Goal: Task Accomplishment & Management: Use online tool/utility

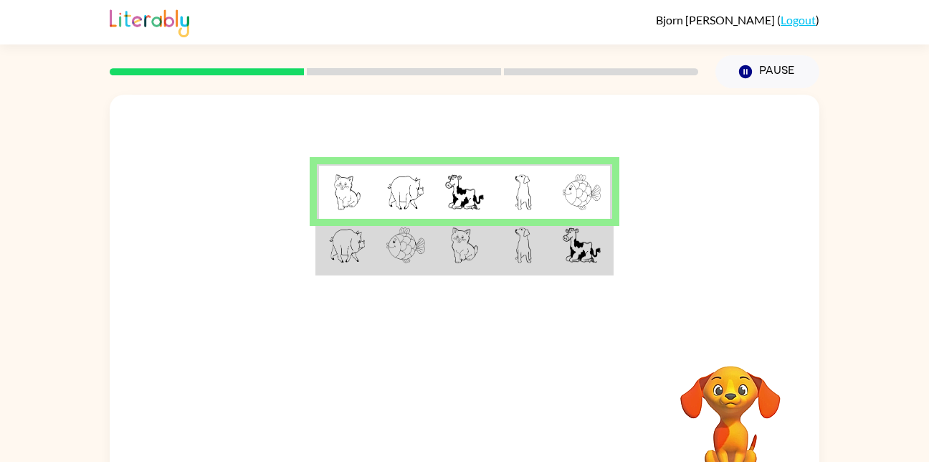
click at [474, 237] on img at bounding box center [464, 245] width 27 height 36
click at [468, 238] on img at bounding box center [464, 245] width 27 height 36
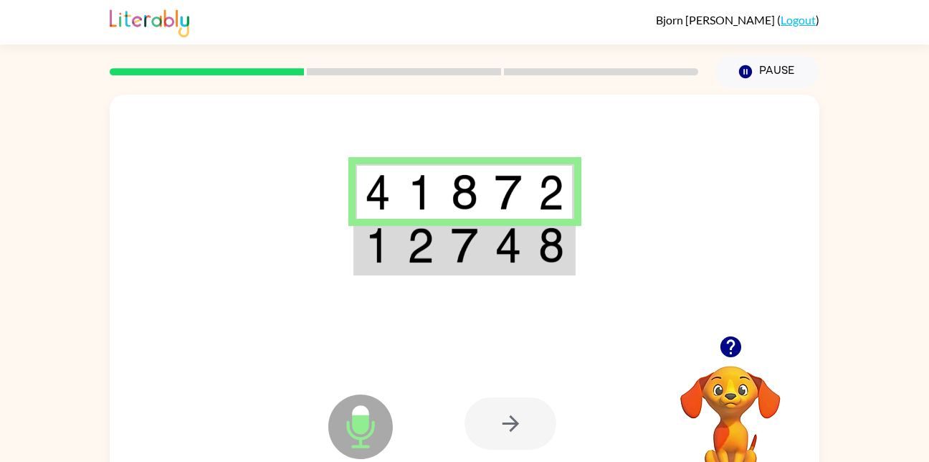
click at [475, 233] on img at bounding box center [464, 245] width 27 height 36
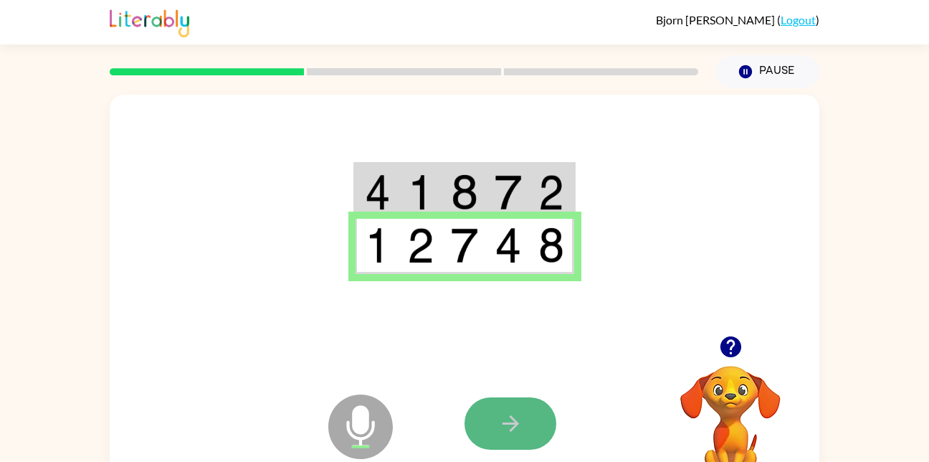
click at [504, 414] on icon "button" at bounding box center [510, 423] width 25 height 25
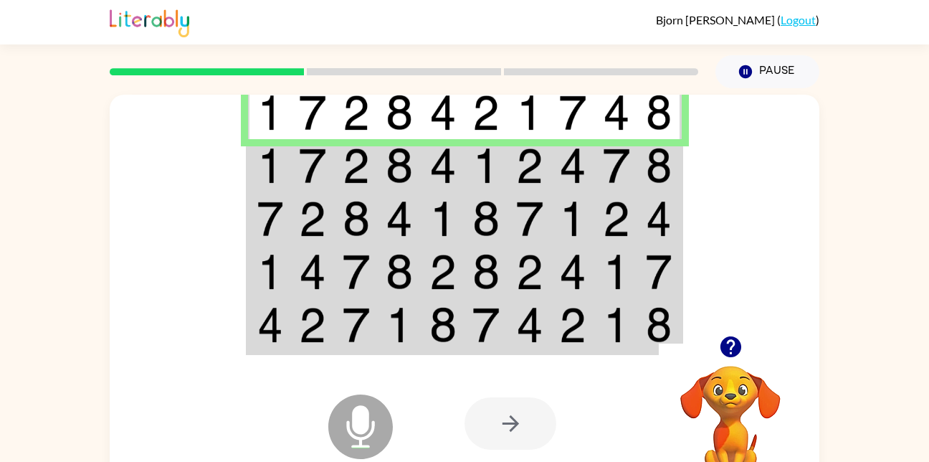
click at [349, 161] on img at bounding box center [356, 166] width 27 height 36
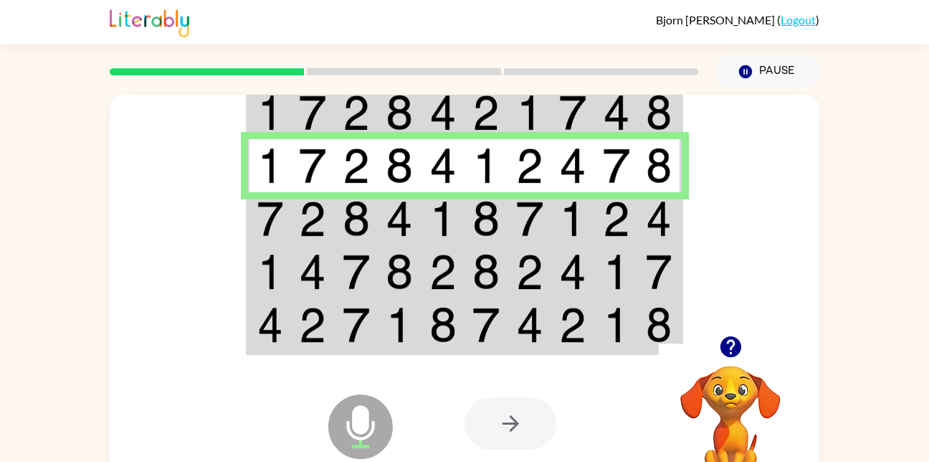
click at [324, 232] on img at bounding box center [312, 219] width 27 height 36
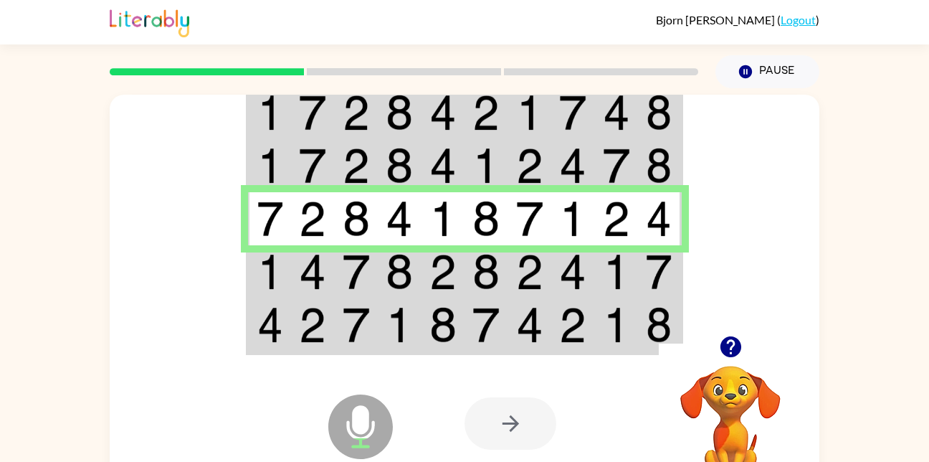
click at [267, 258] on img at bounding box center [270, 272] width 26 height 36
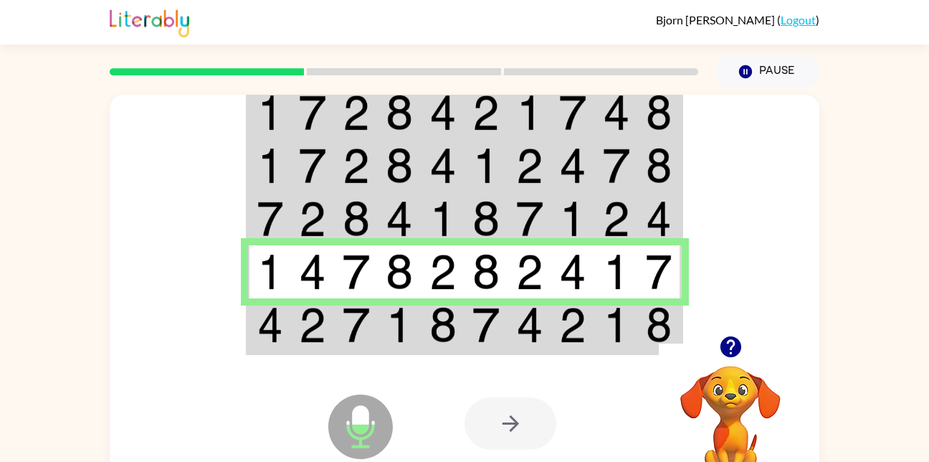
click at [345, 323] on img at bounding box center [356, 325] width 27 height 36
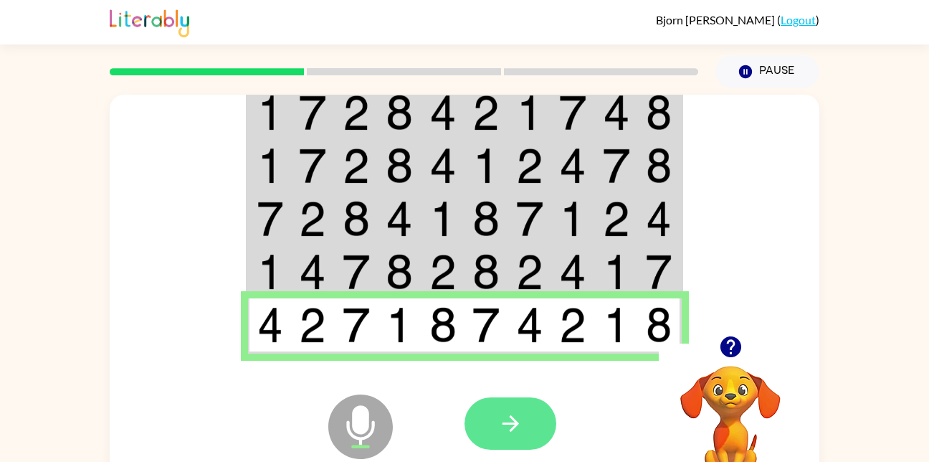
click at [472, 409] on button "button" at bounding box center [510, 423] width 92 height 52
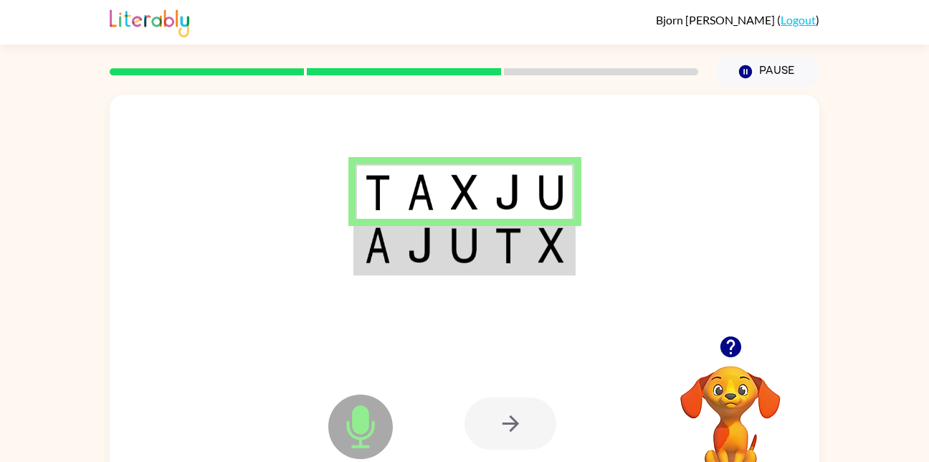
click at [530, 240] on td at bounding box center [552, 246] width 44 height 55
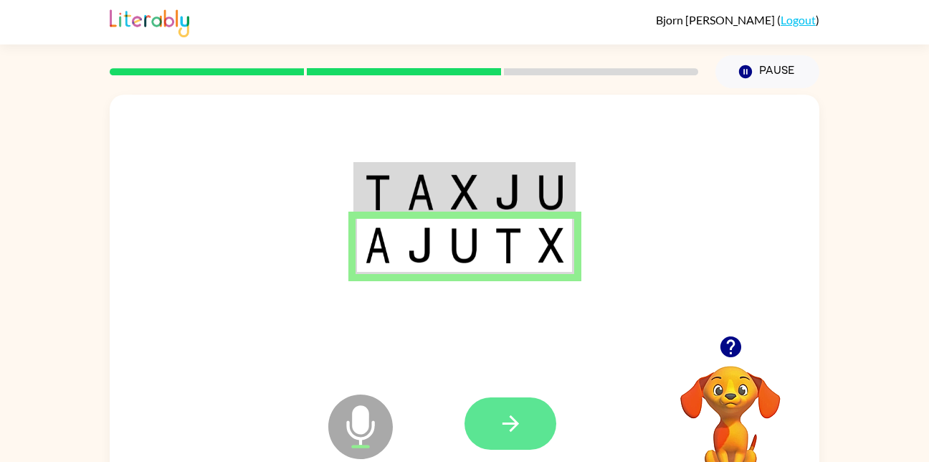
click at [484, 416] on button "button" at bounding box center [510, 423] width 92 height 52
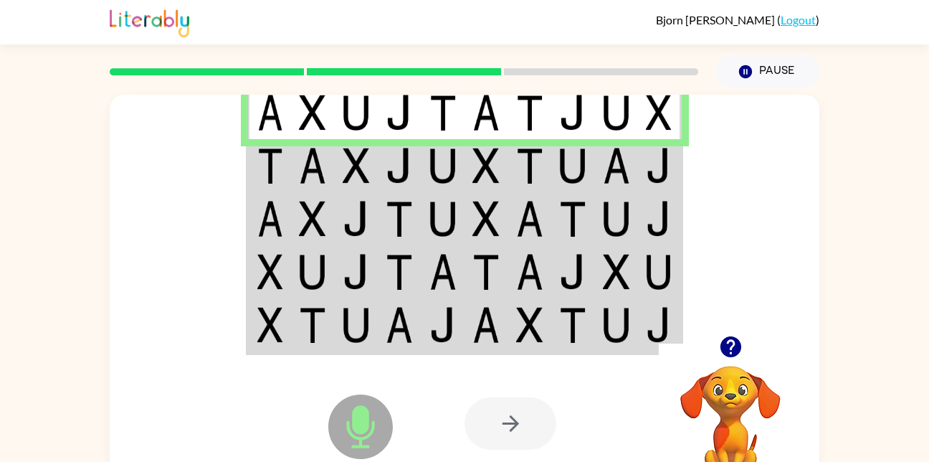
click at [601, 156] on td at bounding box center [617, 165] width 44 height 53
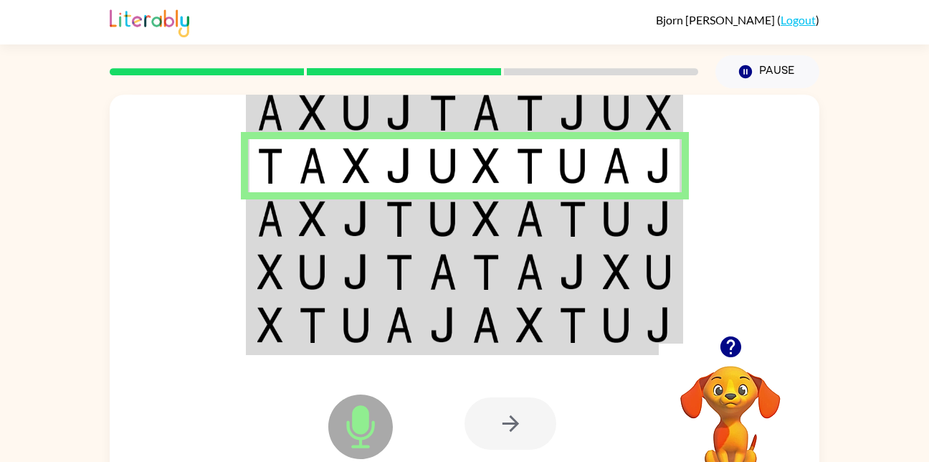
click at [598, 211] on td at bounding box center [617, 218] width 44 height 53
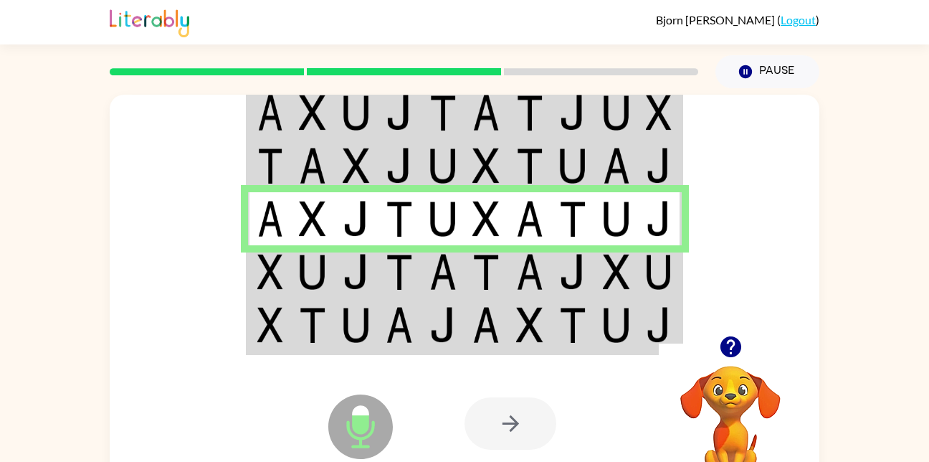
click at [457, 257] on td at bounding box center [443, 271] width 44 height 53
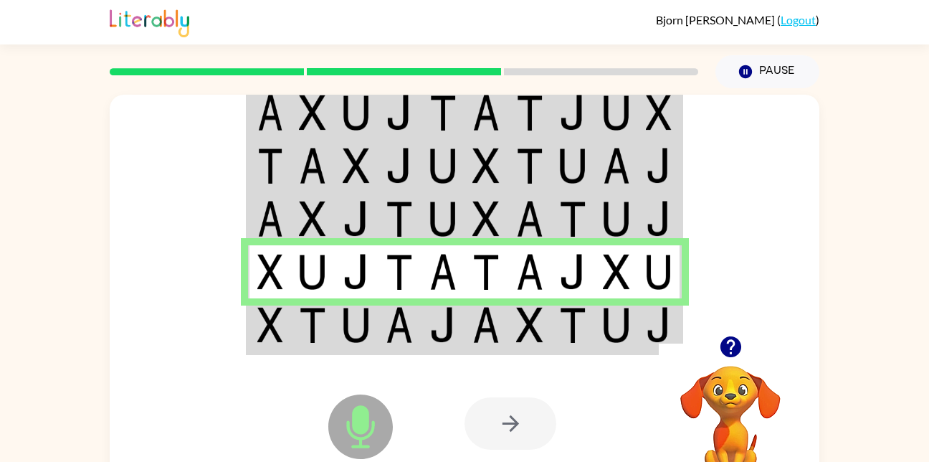
click at [529, 314] on img at bounding box center [529, 325] width 27 height 36
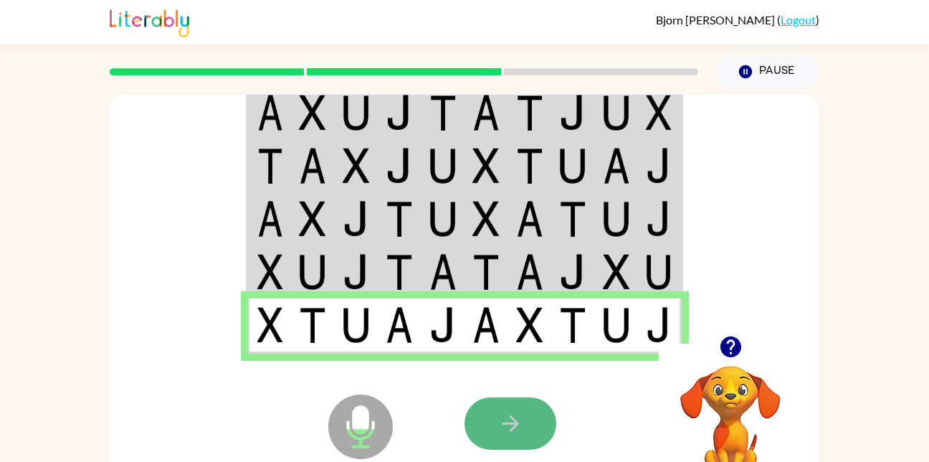
click at [523, 416] on button "button" at bounding box center [510, 423] width 92 height 52
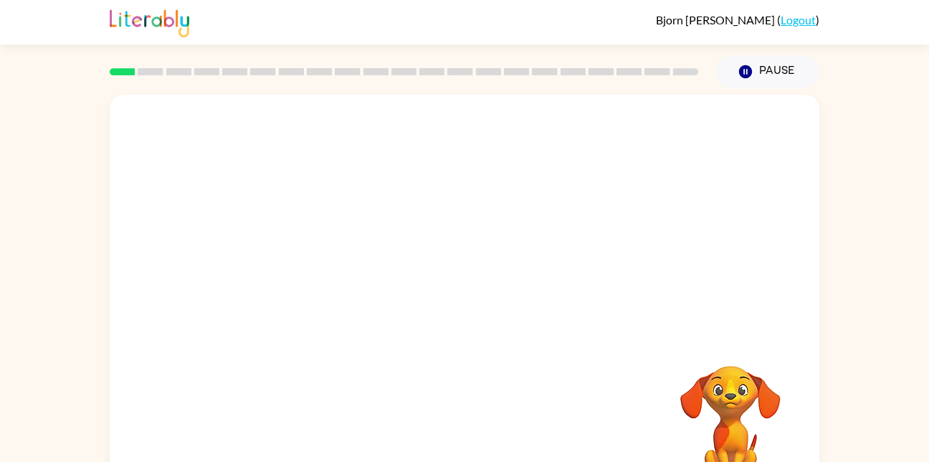
scroll to position [42, 0]
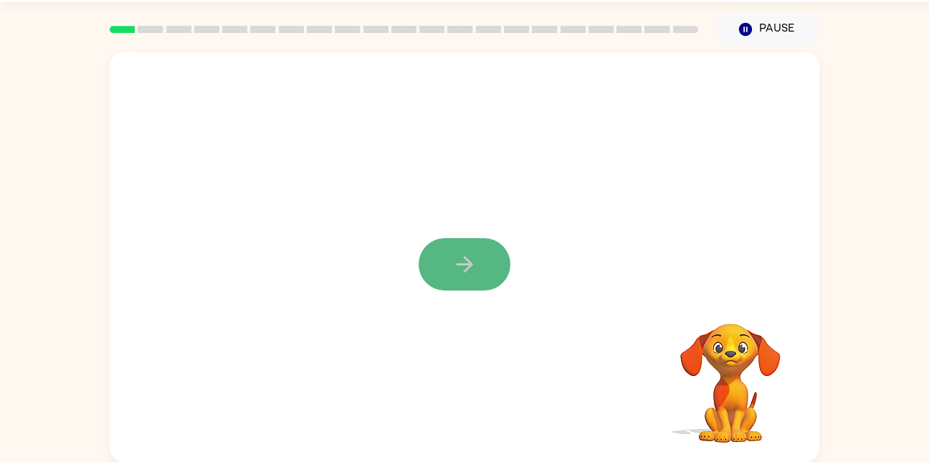
click at [460, 265] on icon "button" at bounding box center [464, 264] width 16 height 16
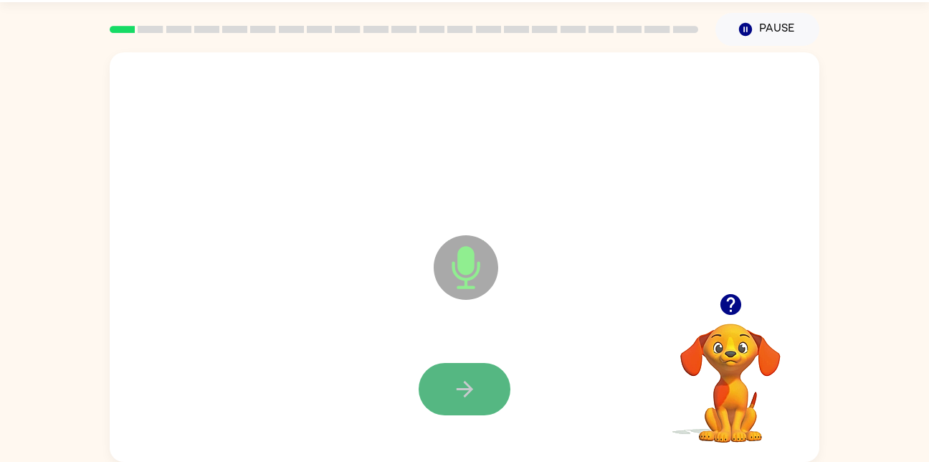
click at [464, 370] on button "button" at bounding box center [465, 389] width 92 height 52
click at [434, 381] on button "button" at bounding box center [465, 389] width 92 height 52
click at [444, 387] on button "button" at bounding box center [465, 389] width 92 height 52
click at [447, 395] on button "button" at bounding box center [465, 389] width 92 height 52
click at [482, 378] on button "button" at bounding box center [465, 389] width 92 height 52
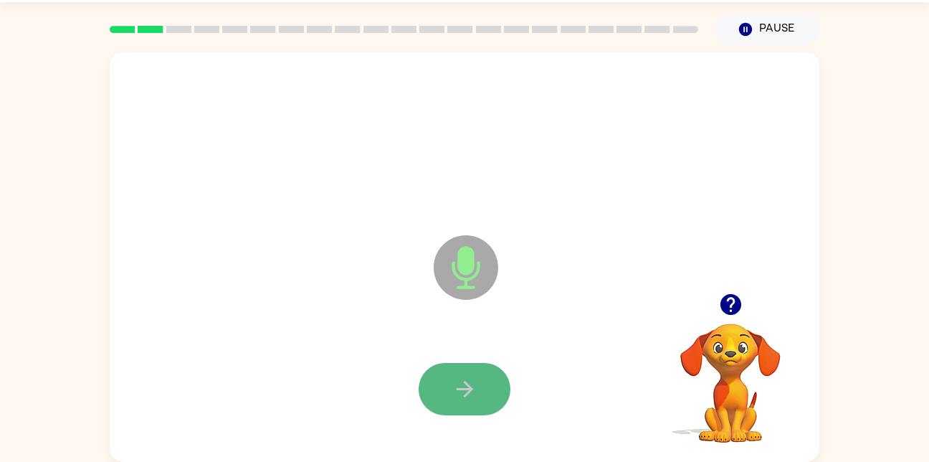
click at [465, 381] on icon "button" at bounding box center [464, 388] width 25 height 25
drag, startPoint x: 481, startPoint y: 379, endPoint x: 591, endPoint y: 391, distance: 110.3
click at [591, 391] on div at bounding box center [464, 389] width 681 height 118
click at [484, 383] on button "button" at bounding box center [465, 389] width 92 height 52
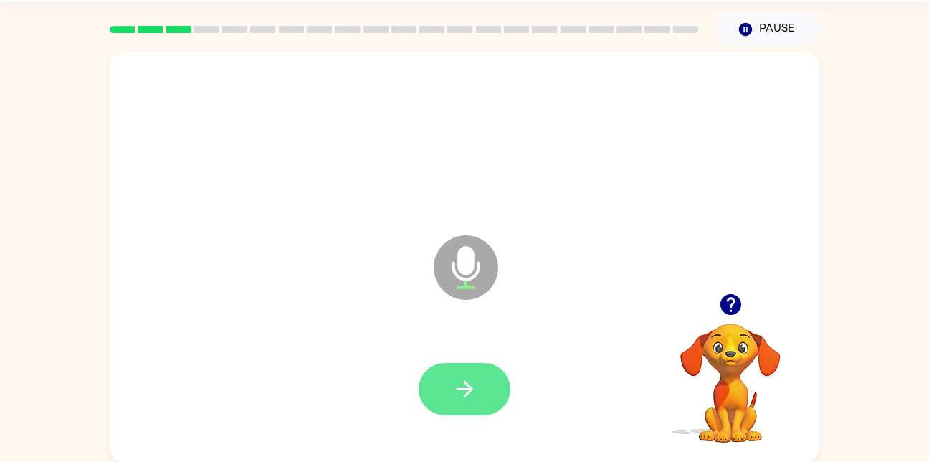
click at [472, 375] on button "button" at bounding box center [465, 389] width 92 height 52
click at [485, 383] on button "button" at bounding box center [465, 389] width 92 height 52
click at [482, 373] on button "button" at bounding box center [465, 389] width 92 height 52
click at [475, 390] on icon "button" at bounding box center [464, 388] width 25 height 25
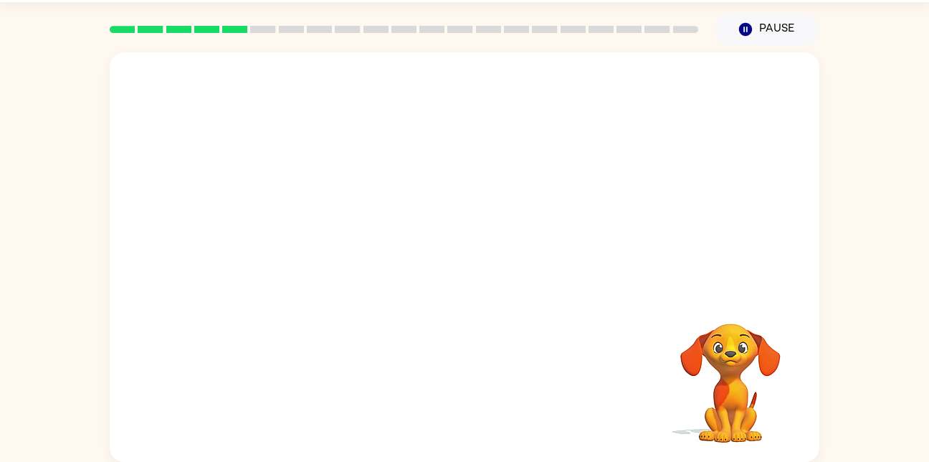
click at [442, 274] on div at bounding box center [465, 172] width 710 height 241
click at [708, 206] on div at bounding box center [430, 232] width 612 height 52
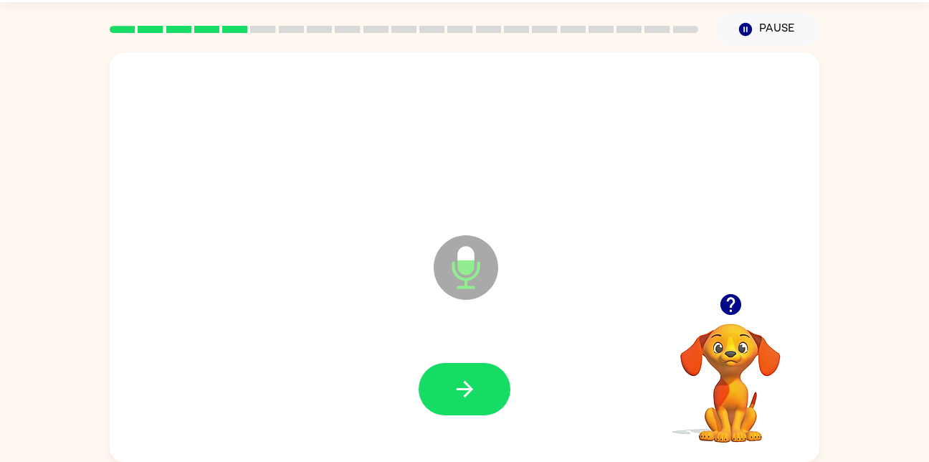
click at [184, 184] on div at bounding box center [464, 140] width 681 height 118
click at [262, 118] on div at bounding box center [464, 140] width 681 height 118
click at [731, 308] on icon "button" at bounding box center [730, 304] width 25 height 25
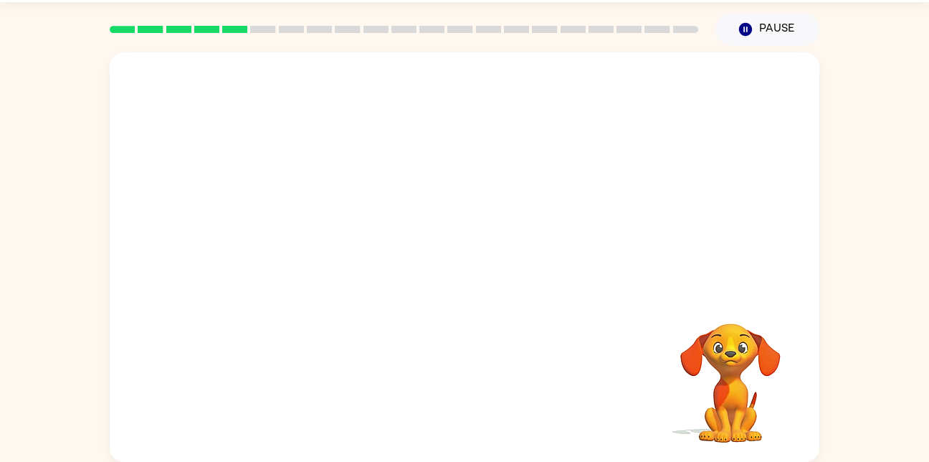
drag, startPoint x: 658, startPoint y: 249, endPoint x: 190, endPoint y: 275, distance: 468.8
click at [190, 275] on div at bounding box center [465, 256] width 710 height 409
click at [244, 286] on div at bounding box center [465, 256] width 710 height 409
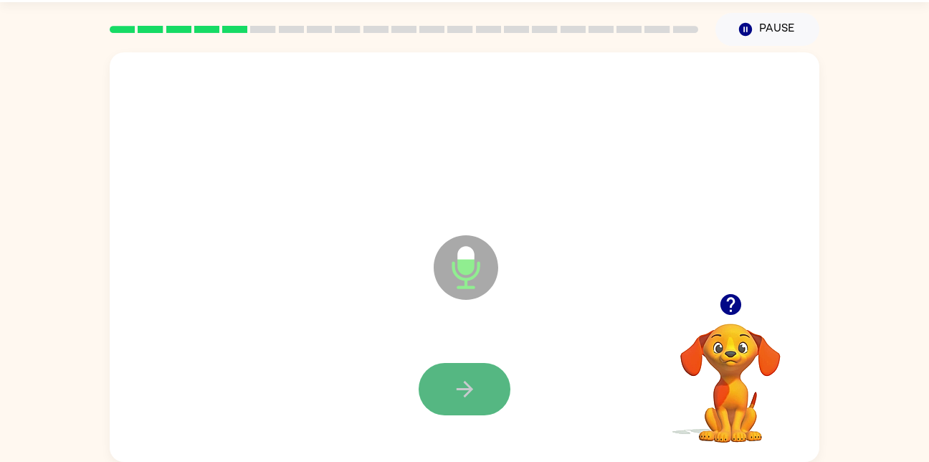
click at [460, 380] on icon "button" at bounding box center [464, 388] width 25 height 25
click at [467, 364] on button "button" at bounding box center [465, 389] width 92 height 52
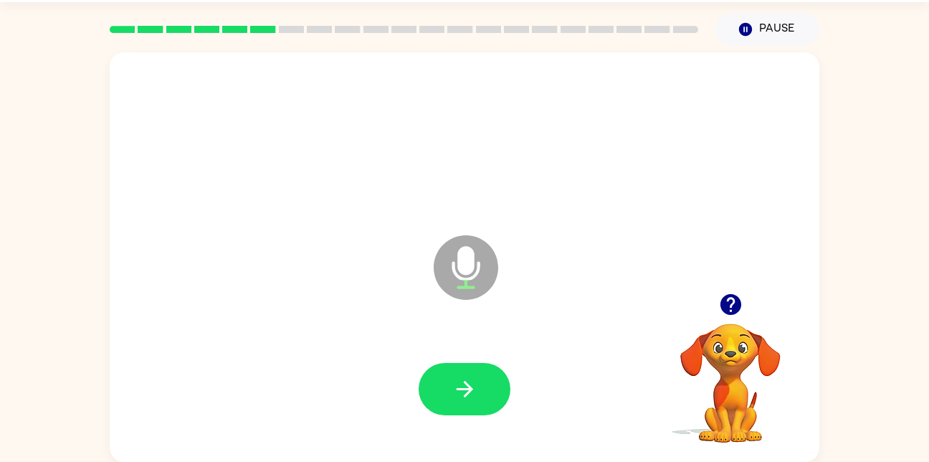
click at [868, 92] on div "Microphone The Microphone is here when it is your turn to talk Your browser mus…" at bounding box center [464, 254] width 929 height 416
click at [477, 354] on div at bounding box center [464, 389] width 681 height 118
click at [476, 356] on div at bounding box center [464, 389] width 681 height 118
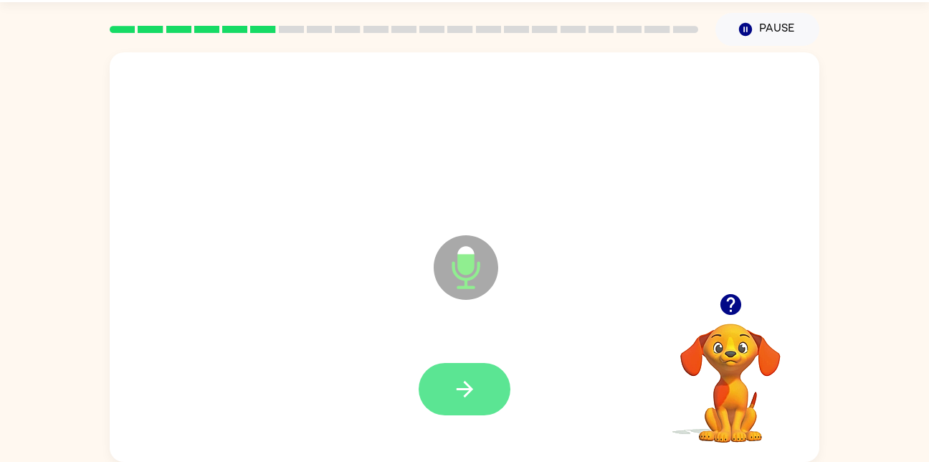
click at [472, 377] on icon "button" at bounding box center [464, 388] width 25 height 25
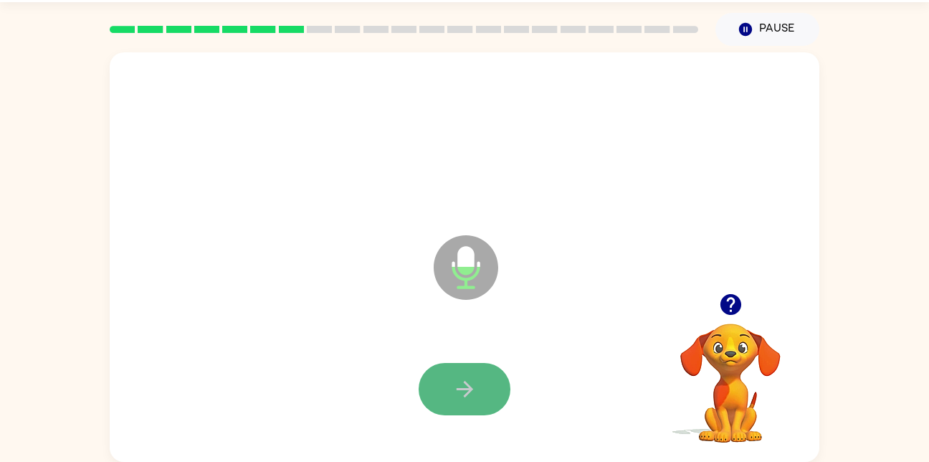
click at [480, 384] on button "button" at bounding box center [465, 389] width 92 height 52
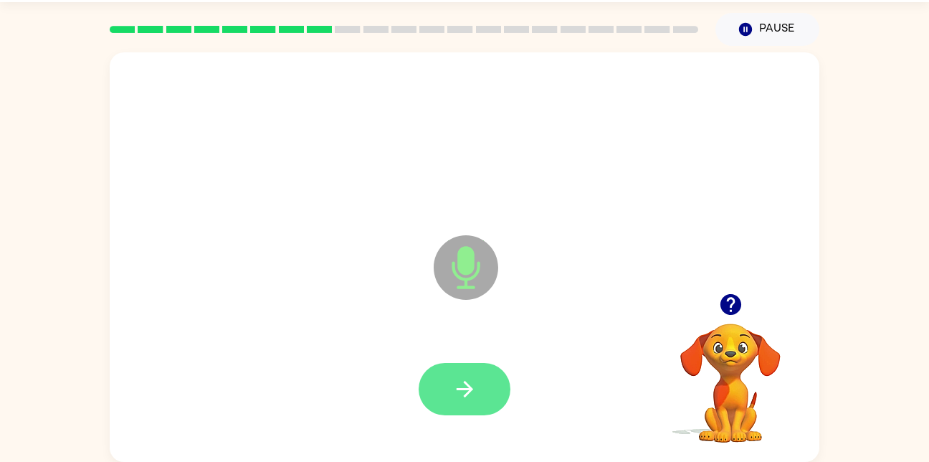
click at [507, 391] on button "button" at bounding box center [465, 389] width 92 height 52
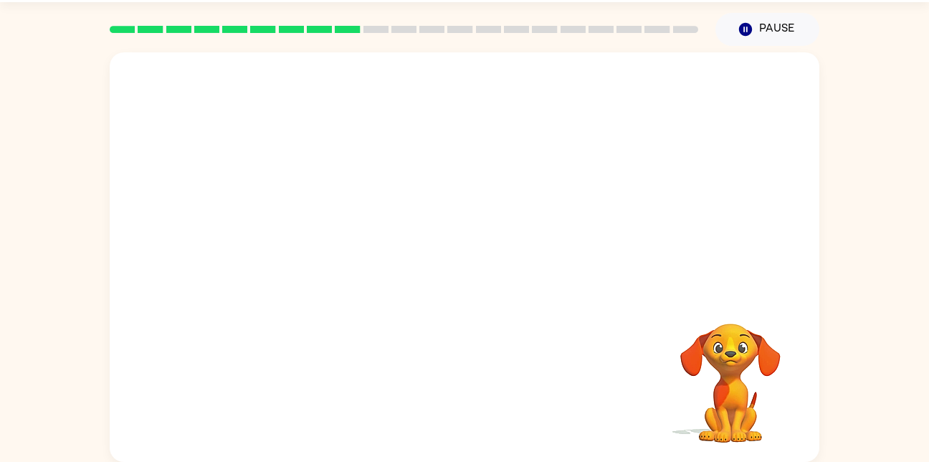
click at [725, 313] on video "Your browser must support playing .mp4 files to use Literably. Please try using…" at bounding box center [730, 372] width 143 height 143
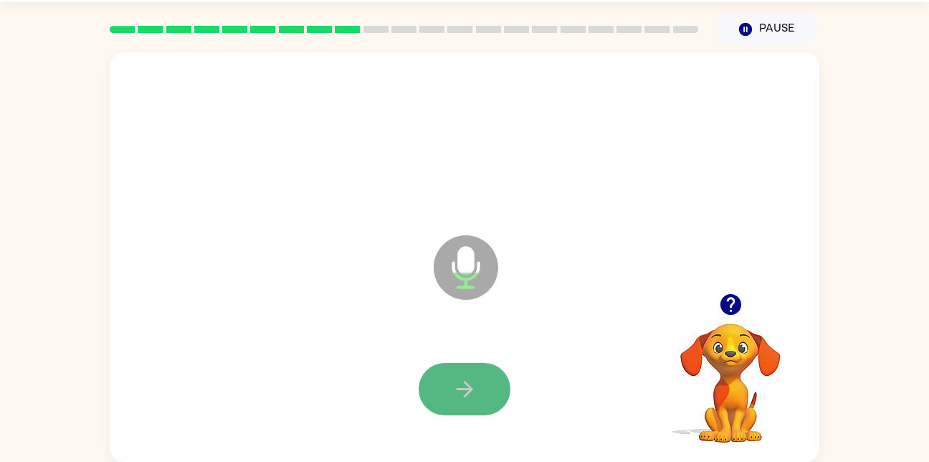
click at [495, 388] on button "button" at bounding box center [465, 389] width 92 height 52
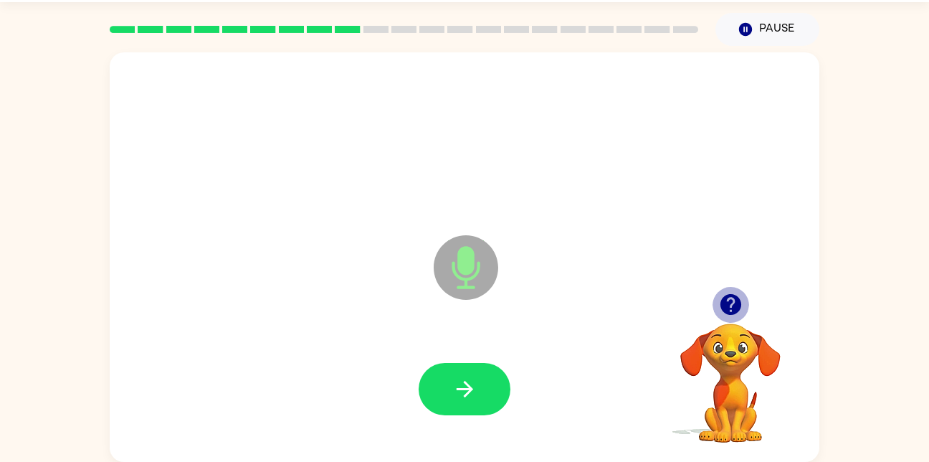
click at [728, 305] on icon "button" at bounding box center [730, 304] width 21 height 21
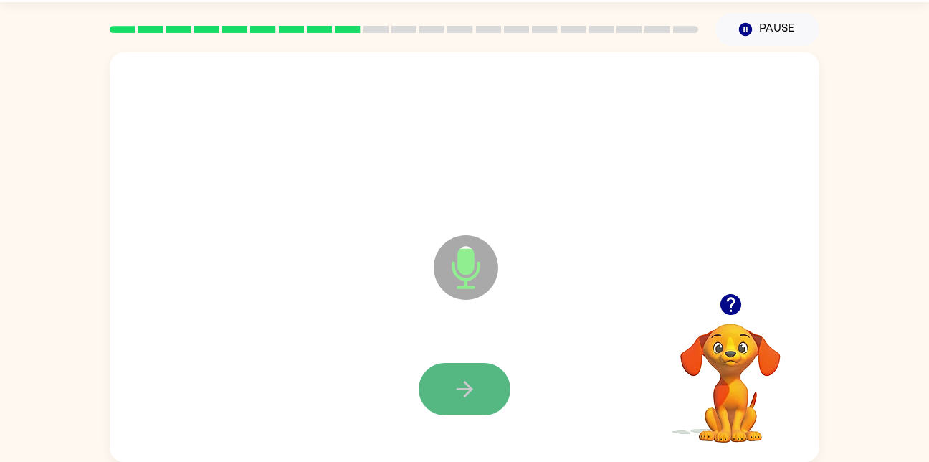
click at [492, 398] on button "button" at bounding box center [465, 389] width 92 height 52
click at [429, 387] on button "button" at bounding box center [465, 389] width 92 height 52
click at [460, 389] on icon "button" at bounding box center [464, 389] width 16 height 16
click at [473, 390] on icon "button" at bounding box center [464, 388] width 25 height 25
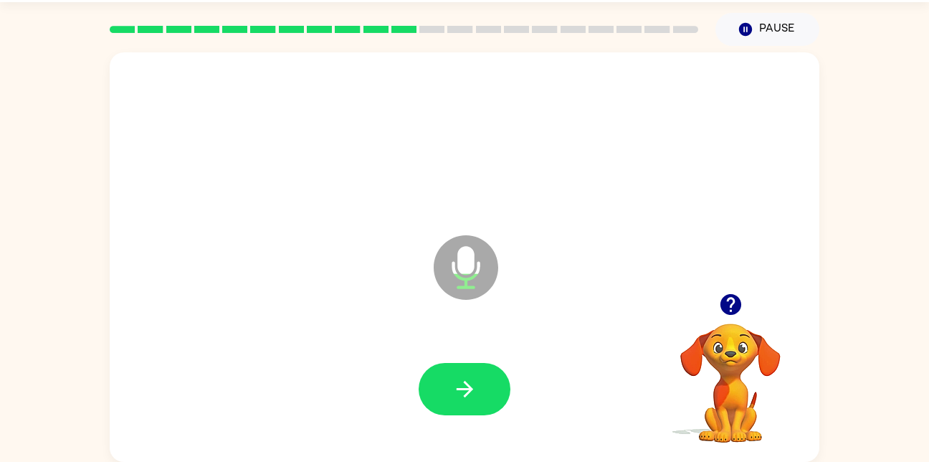
click at [728, 378] on video "Your browser must support playing .mp4 files to use Literably. Please try using…" at bounding box center [730, 372] width 143 height 143
click at [466, 396] on icon "button" at bounding box center [464, 389] width 16 height 16
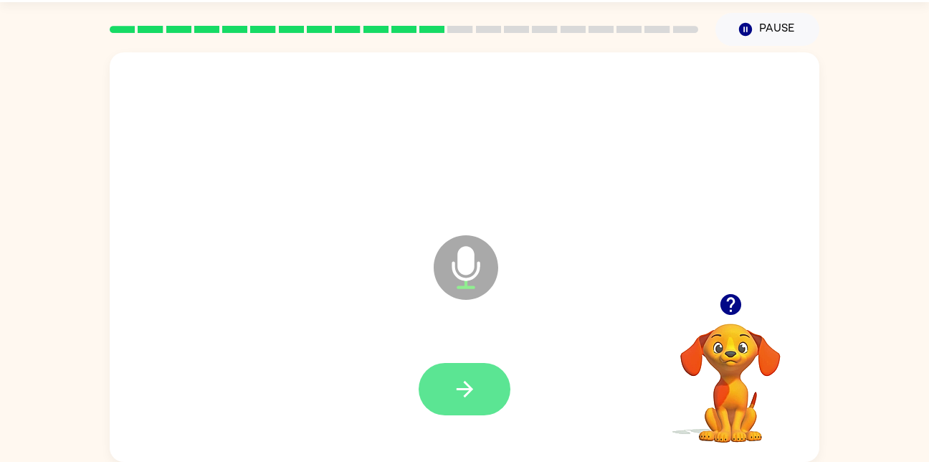
click at [475, 380] on icon "button" at bounding box center [464, 388] width 25 height 25
click at [492, 391] on button "button" at bounding box center [465, 389] width 92 height 52
click at [486, 378] on button "button" at bounding box center [465, 389] width 92 height 52
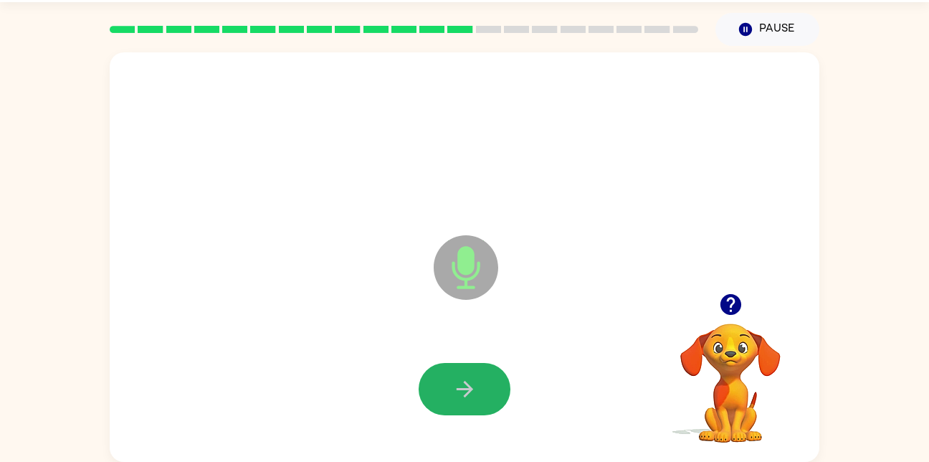
click at [495, 381] on button "button" at bounding box center [465, 389] width 92 height 52
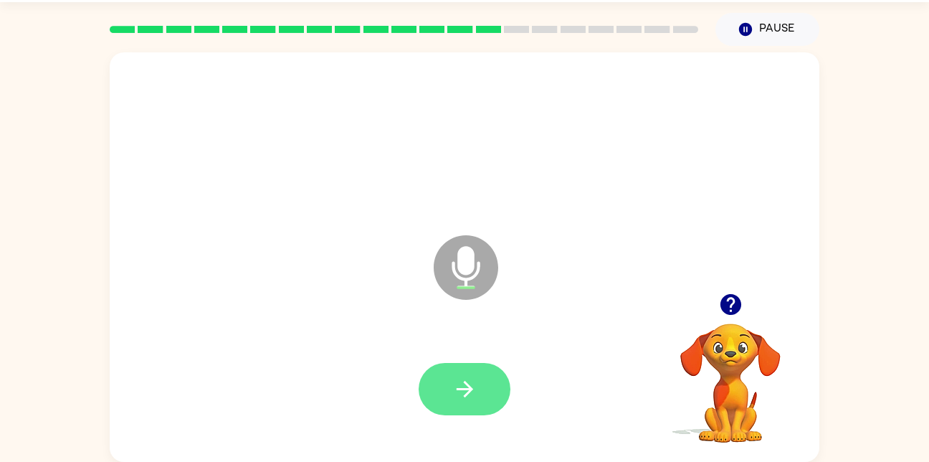
click at [472, 386] on icon "button" at bounding box center [464, 388] width 25 height 25
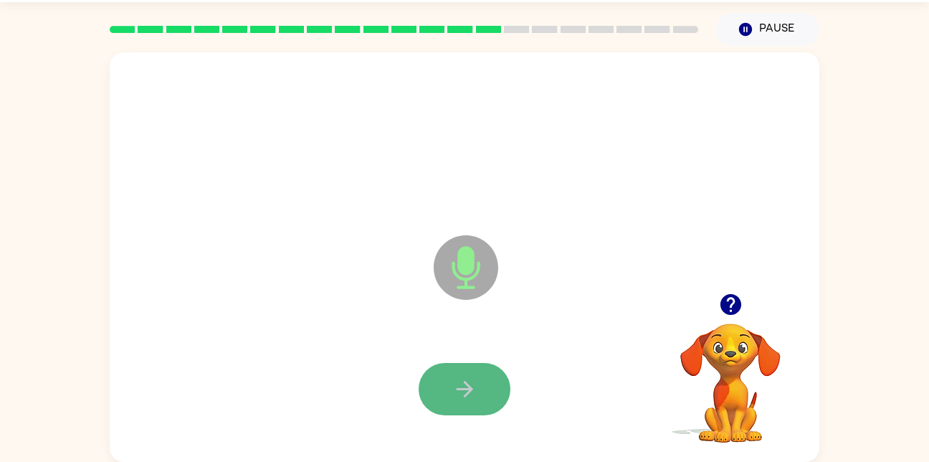
click at [478, 383] on button "button" at bounding box center [465, 389] width 92 height 52
click at [472, 386] on icon "button" at bounding box center [464, 388] width 25 height 25
click at [463, 389] on icon "button" at bounding box center [464, 389] width 16 height 16
click at [475, 385] on icon "button" at bounding box center [464, 388] width 25 height 25
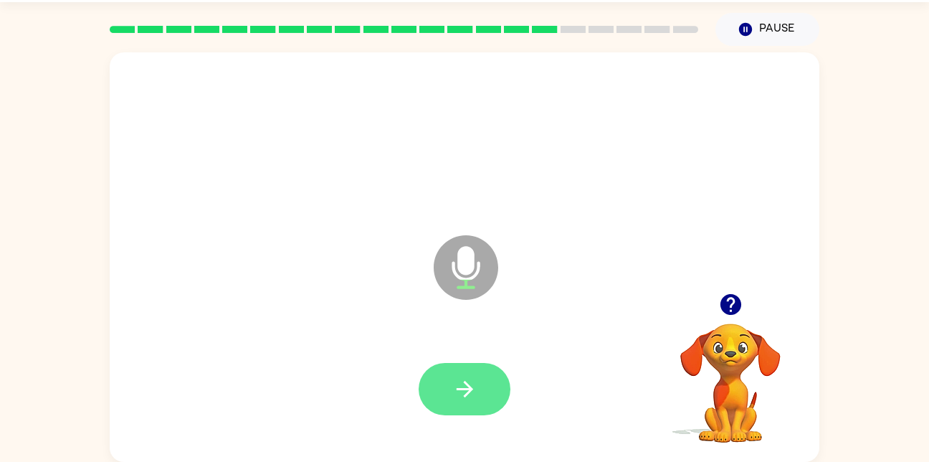
click at [473, 386] on icon "button" at bounding box center [464, 388] width 25 height 25
click at [448, 395] on button "button" at bounding box center [465, 389] width 92 height 52
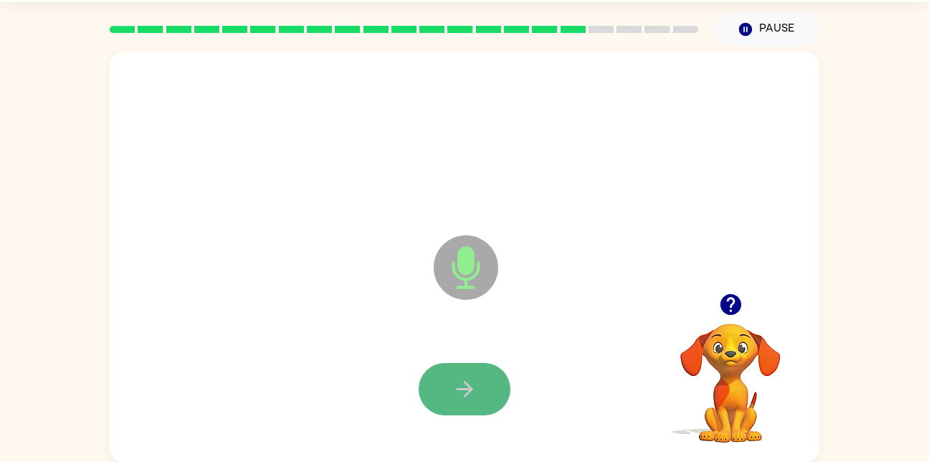
click at [464, 392] on icon "button" at bounding box center [464, 388] width 25 height 25
click at [471, 389] on icon "button" at bounding box center [464, 389] width 16 height 16
click at [493, 378] on button "button" at bounding box center [465, 389] width 92 height 52
click at [485, 385] on button "button" at bounding box center [465, 389] width 92 height 52
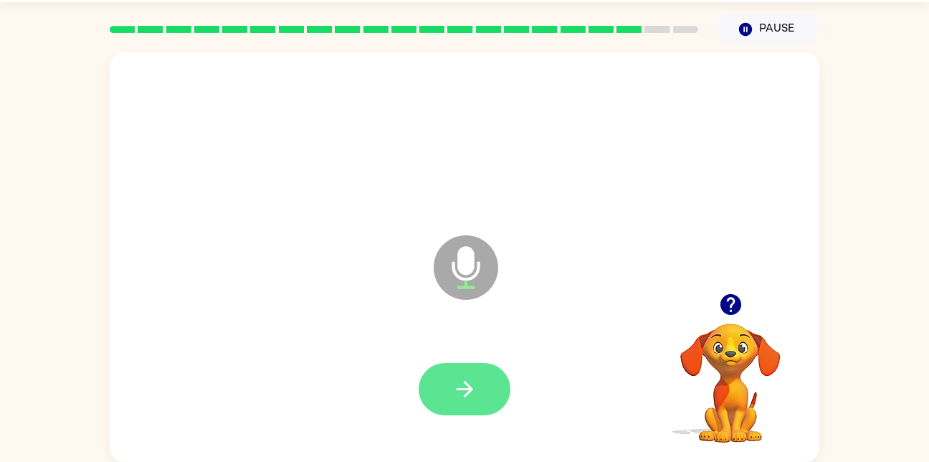
click at [492, 371] on button "button" at bounding box center [465, 389] width 92 height 52
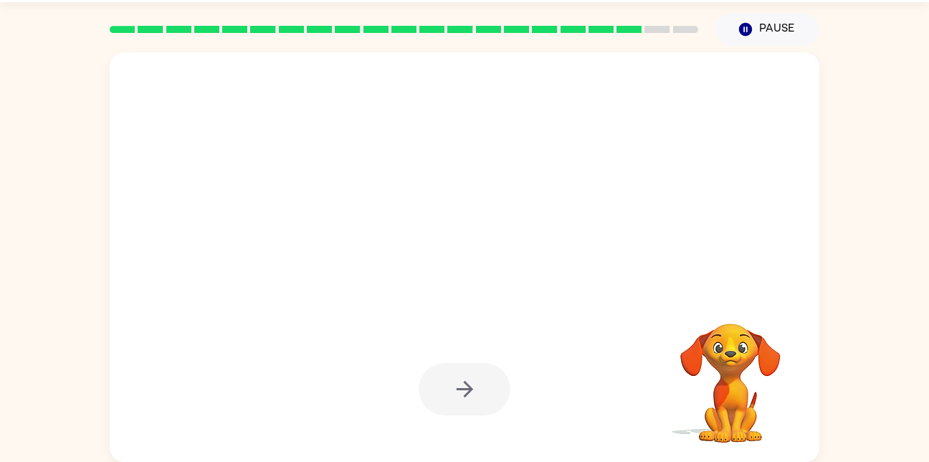
click at [431, 367] on div at bounding box center [465, 389] width 92 height 52
click at [429, 366] on div at bounding box center [465, 389] width 92 height 52
click at [502, 370] on div at bounding box center [465, 389] width 92 height 52
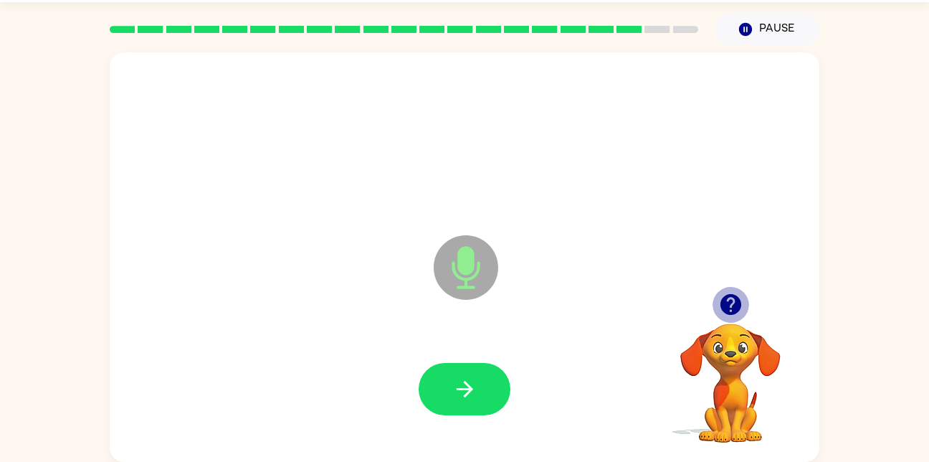
click at [737, 307] on icon "button" at bounding box center [730, 304] width 21 height 21
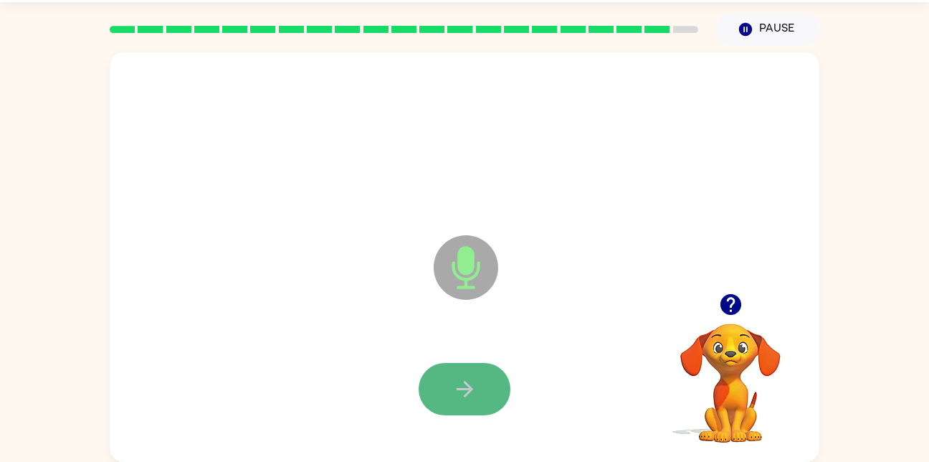
click at [468, 397] on icon "button" at bounding box center [464, 388] width 25 height 25
click at [437, 373] on button "button" at bounding box center [465, 389] width 92 height 52
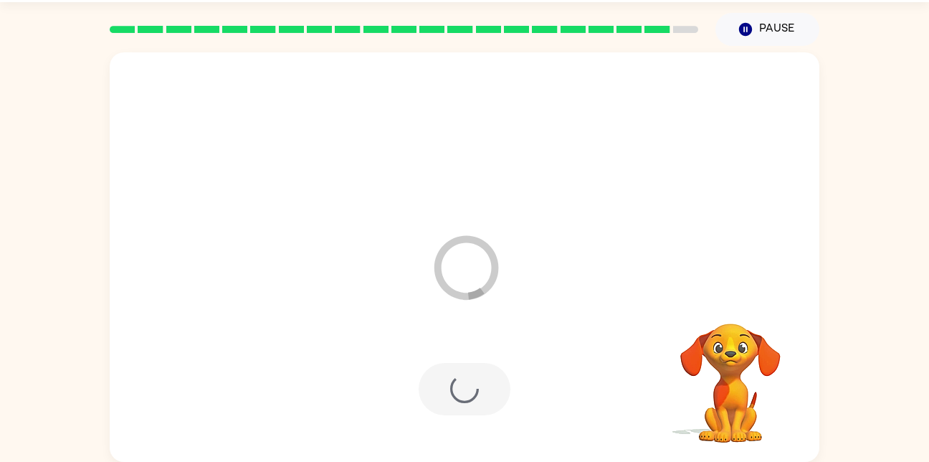
scroll to position [16, 0]
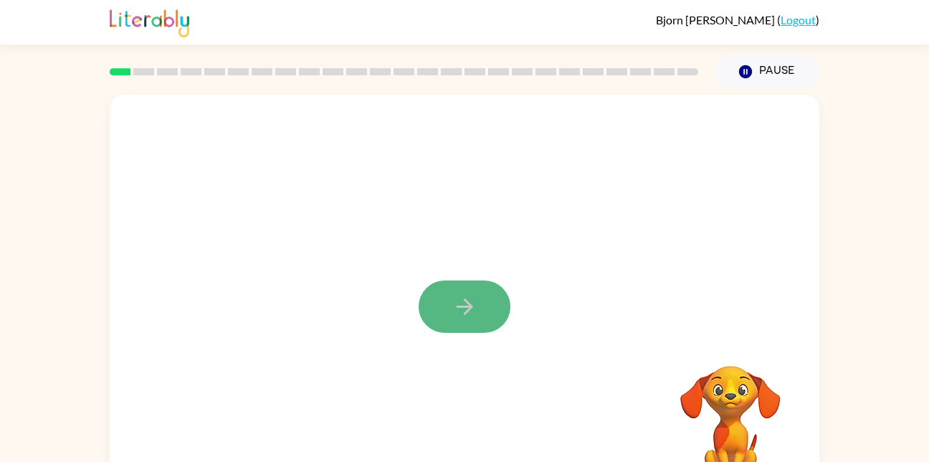
click at [476, 305] on icon "button" at bounding box center [464, 306] width 25 height 25
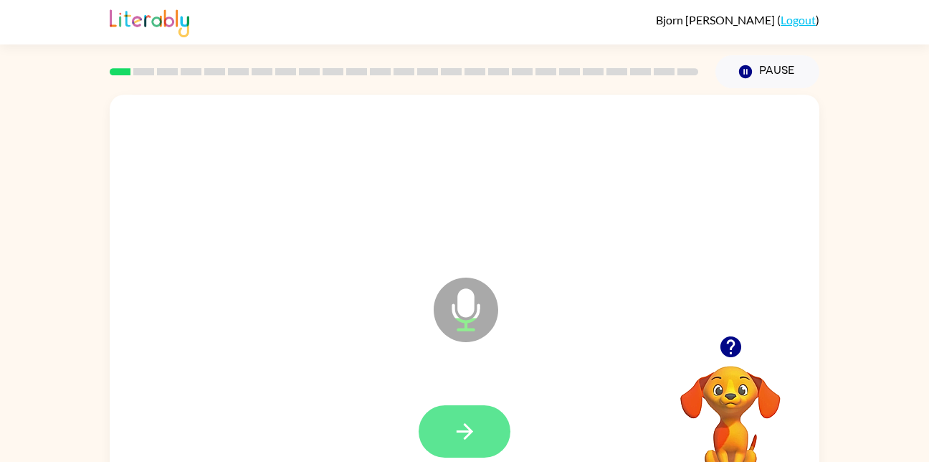
click at [465, 436] on icon "button" at bounding box center [464, 431] width 16 height 16
click at [471, 414] on button "button" at bounding box center [465, 431] width 92 height 52
click at [474, 432] on icon "button" at bounding box center [464, 431] width 25 height 25
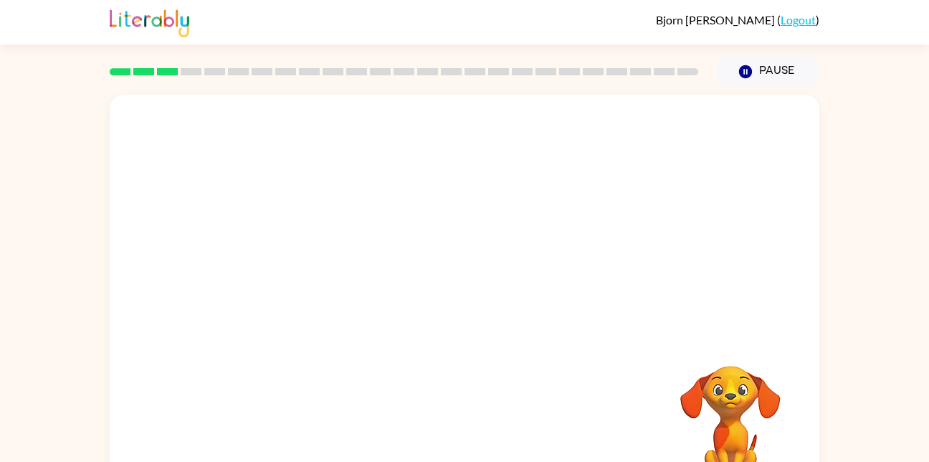
click at [492, 453] on div "Your browser must support playing .mp4 files to use Literably. Please try using…" at bounding box center [465, 299] width 710 height 409
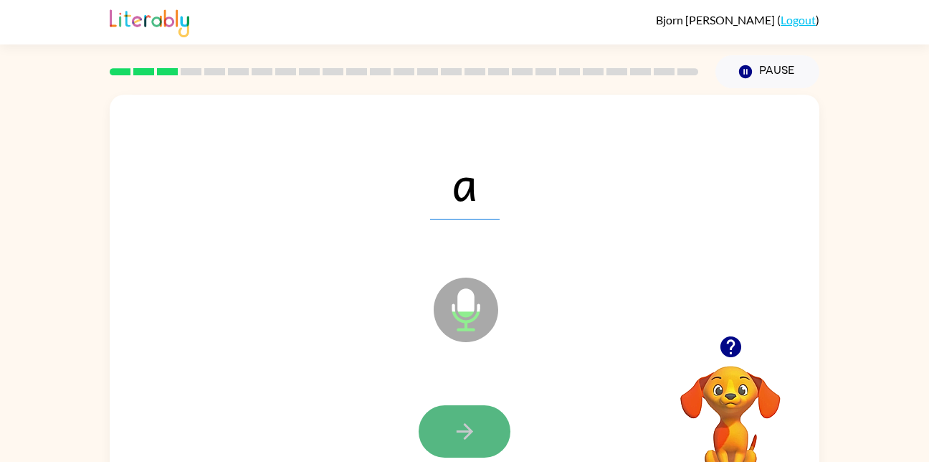
click at [440, 408] on button "button" at bounding box center [465, 431] width 92 height 52
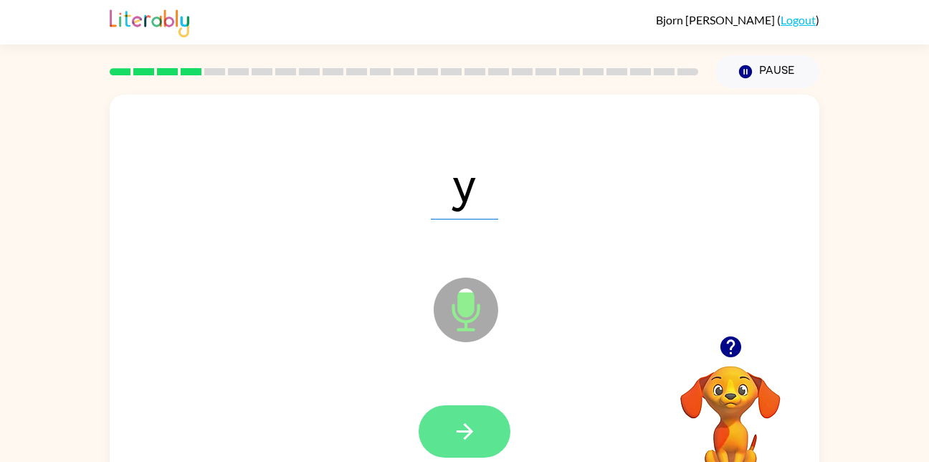
click at [459, 437] on icon "button" at bounding box center [464, 431] width 25 height 25
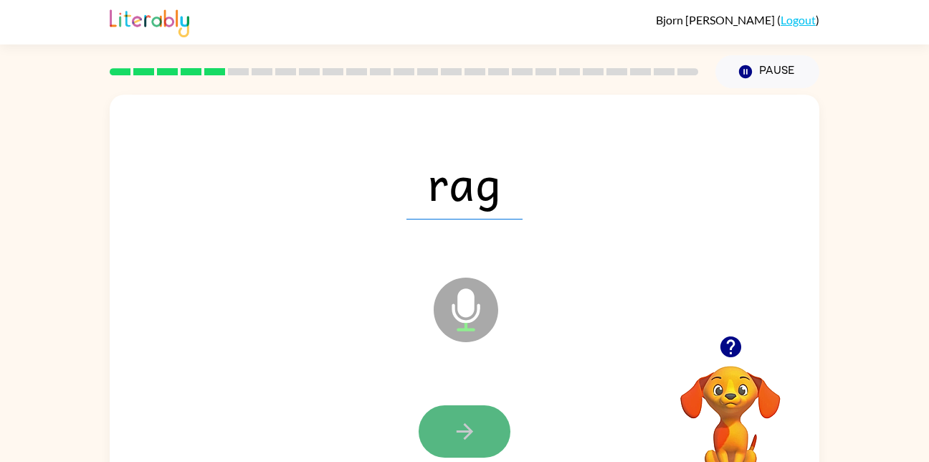
click at [476, 424] on icon "button" at bounding box center [464, 431] width 25 height 25
click at [464, 424] on icon "button" at bounding box center [464, 431] width 16 height 16
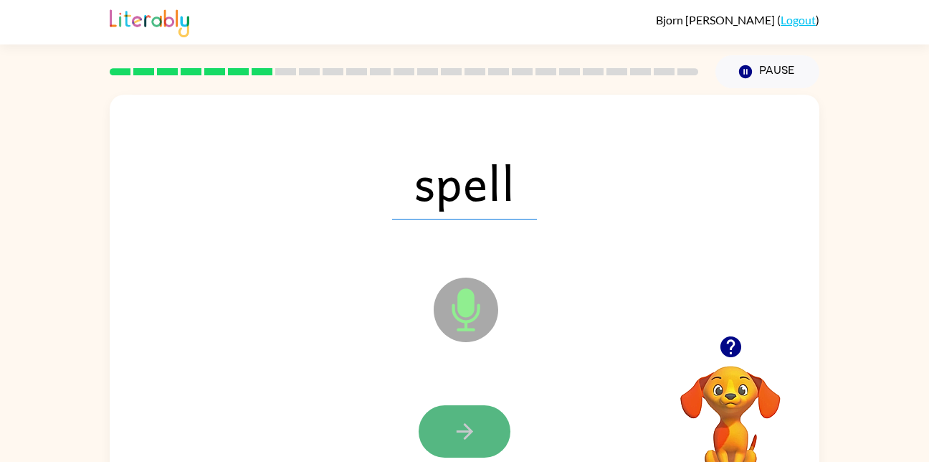
click at [465, 434] on icon "button" at bounding box center [464, 431] width 25 height 25
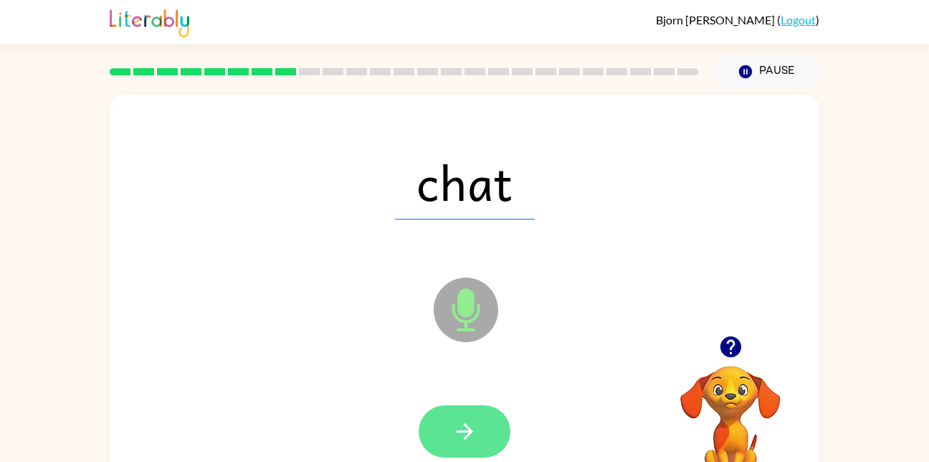
click at [462, 435] on icon "button" at bounding box center [464, 431] width 25 height 25
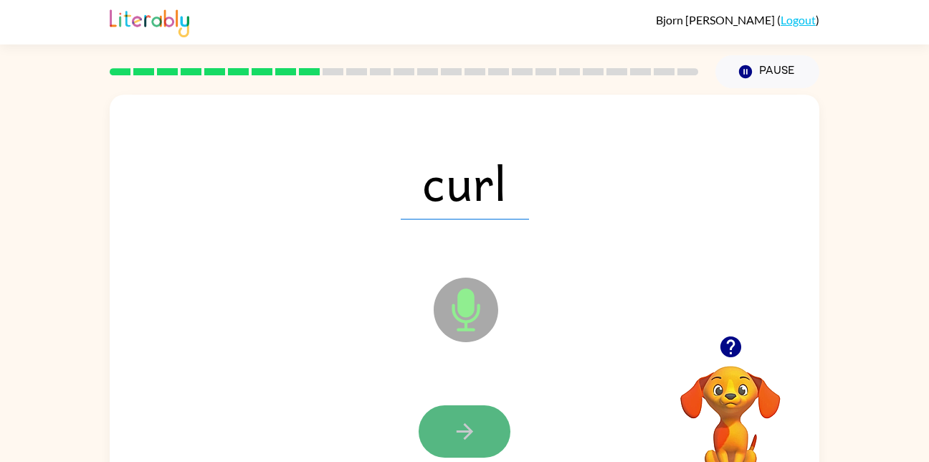
click at [480, 424] on button "button" at bounding box center [465, 431] width 92 height 52
click at [472, 424] on icon "button" at bounding box center [464, 431] width 25 height 25
click at [474, 420] on icon "button" at bounding box center [464, 431] width 25 height 25
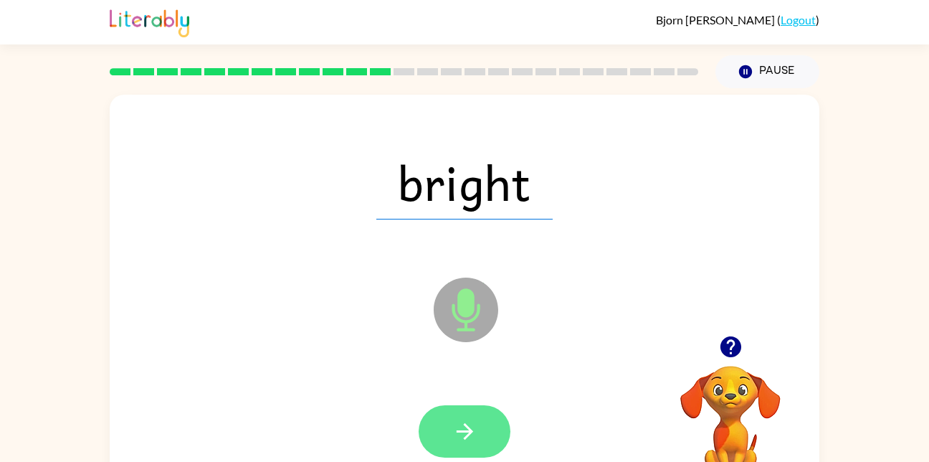
click at [457, 429] on icon "button" at bounding box center [464, 431] width 25 height 25
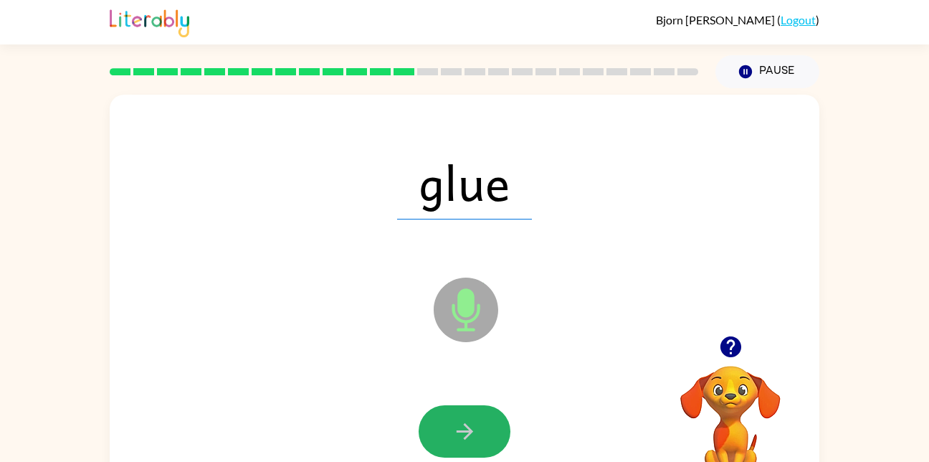
click at [457, 429] on icon "button" at bounding box center [464, 431] width 25 height 25
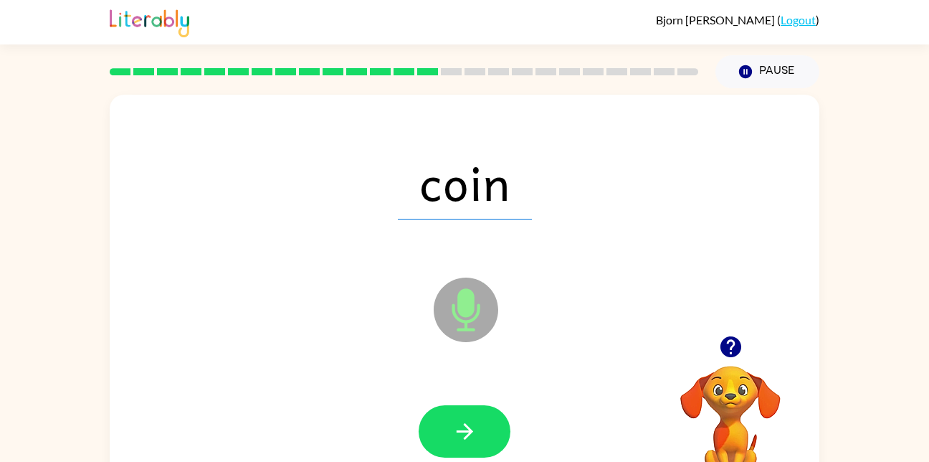
click at [457, 429] on icon "button" at bounding box center [464, 431] width 25 height 25
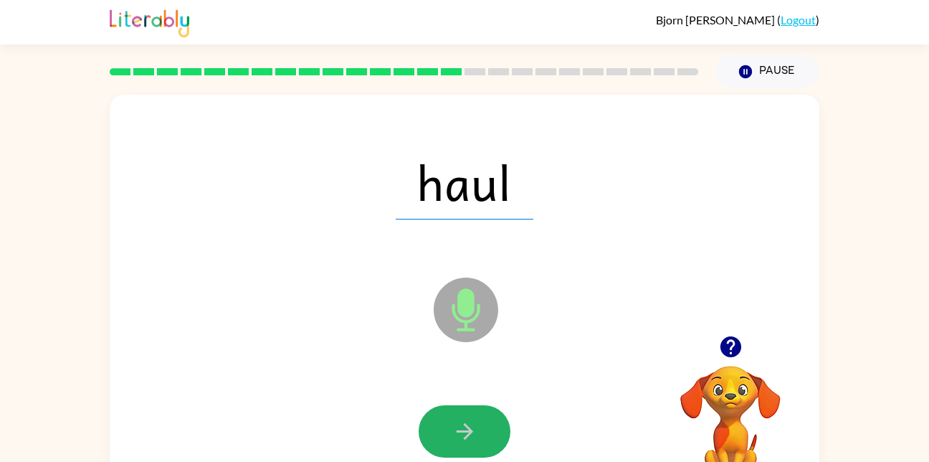
click at [457, 429] on icon "button" at bounding box center [464, 431] width 25 height 25
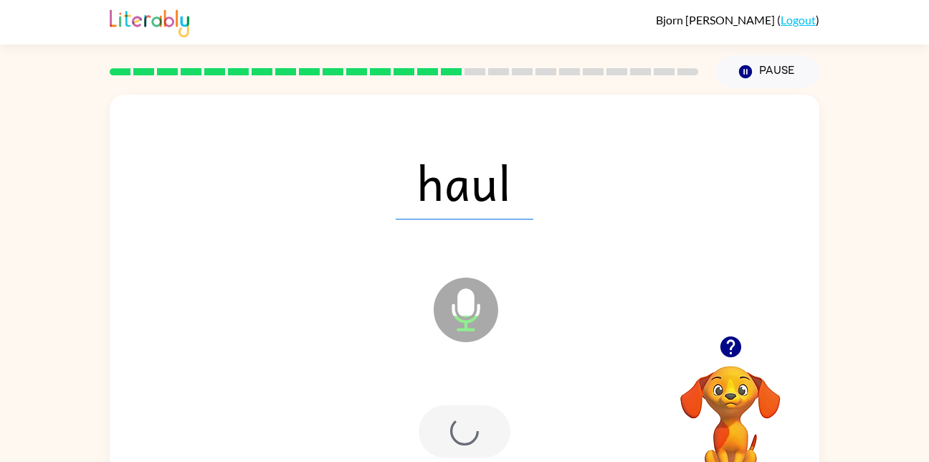
click at [457, 429] on div at bounding box center [465, 431] width 92 height 52
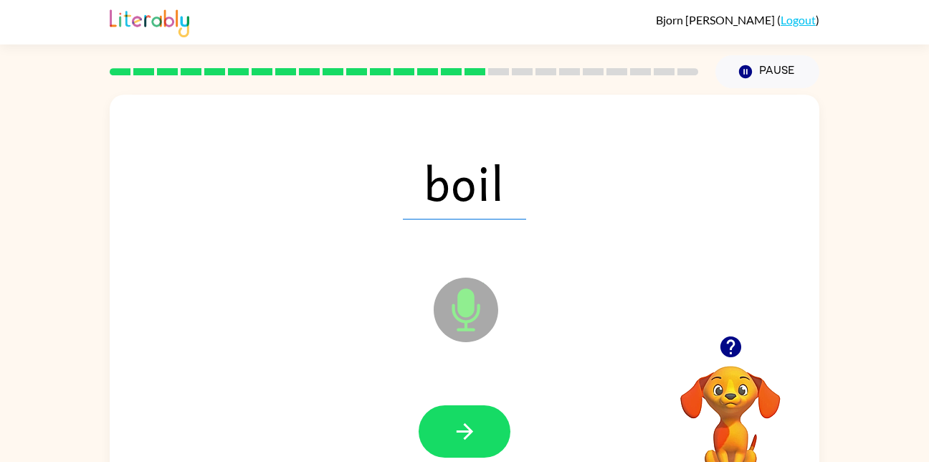
click at [457, 429] on icon "button" at bounding box center [464, 431] width 25 height 25
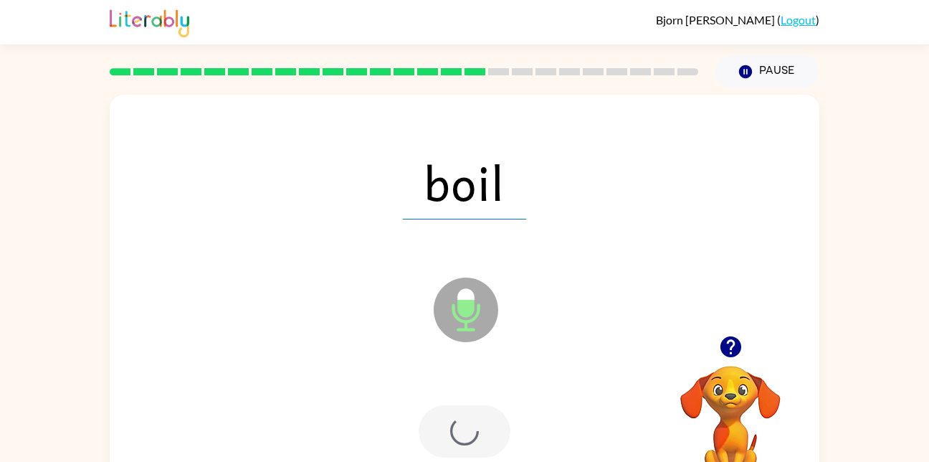
click at [457, 429] on div at bounding box center [465, 431] width 92 height 52
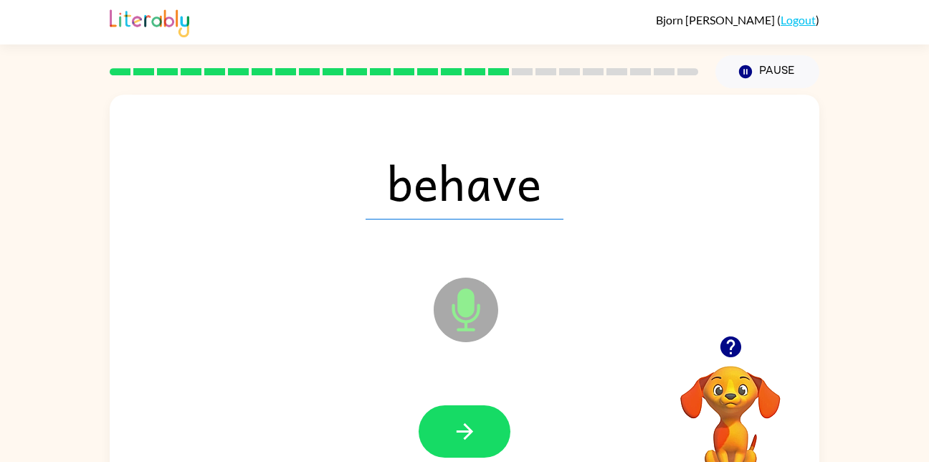
click at [457, 429] on icon "button" at bounding box center [464, 431] width 25 height 25
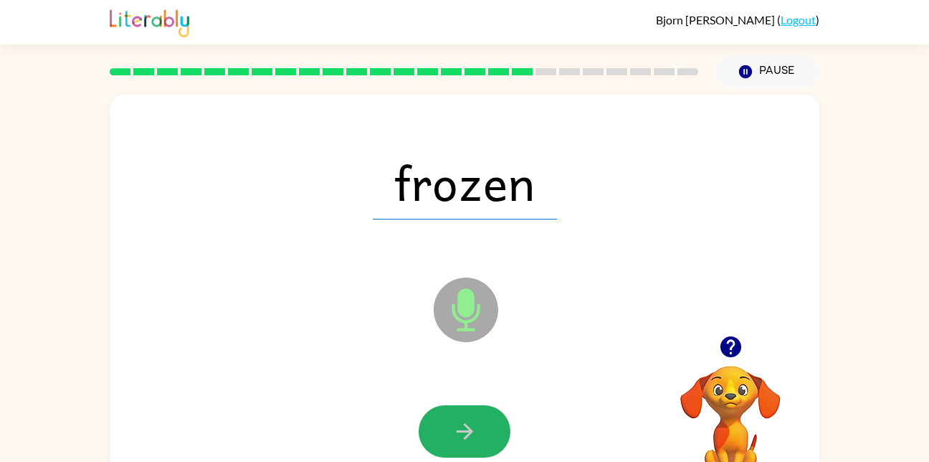
click at [457, 429] on icon "button" at bounding box center [464, 431] width 25 height 25
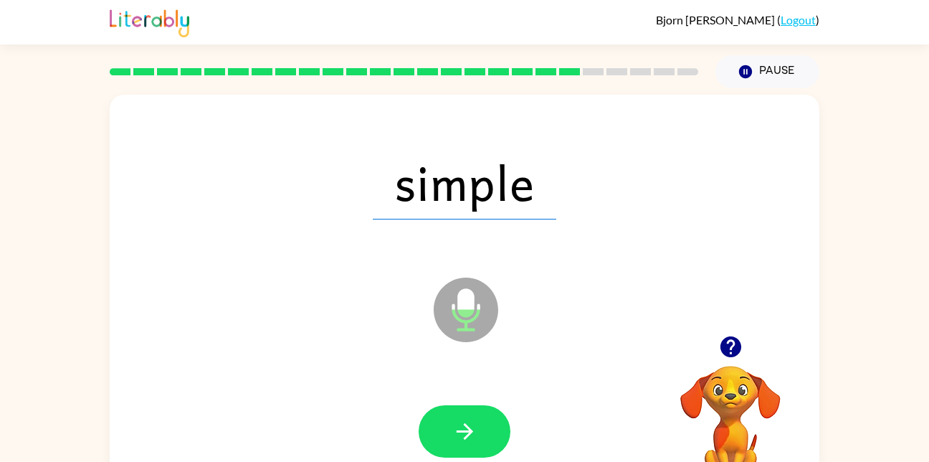
click at [457, 429] on icon "button" at bounding box center [464, 431] width 25 height 25
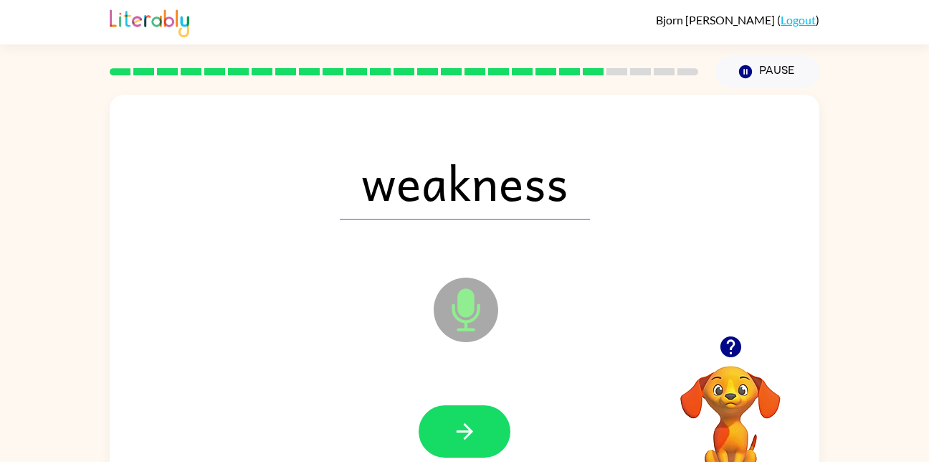
click at [457, 429] on icon "button" at bounding box center [464, 431] width 25 height 25
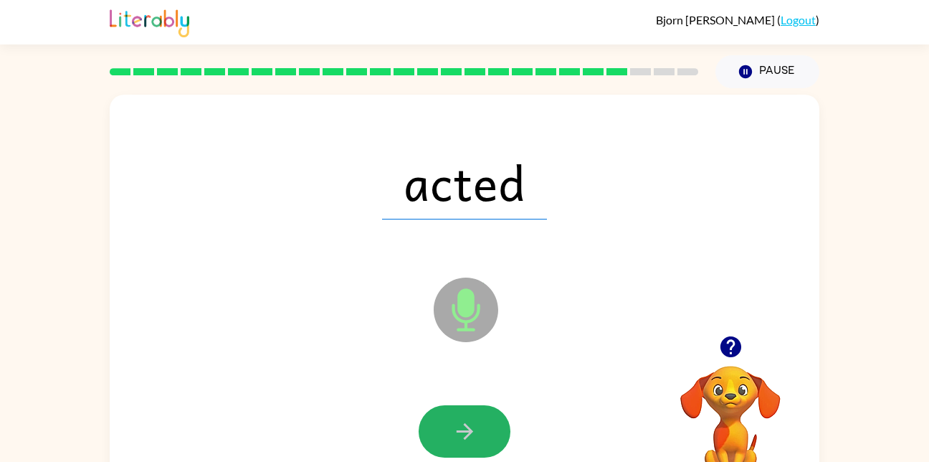
click at [457, 429] on icon "button" at bounding box center [464, 431] width 25 height 25
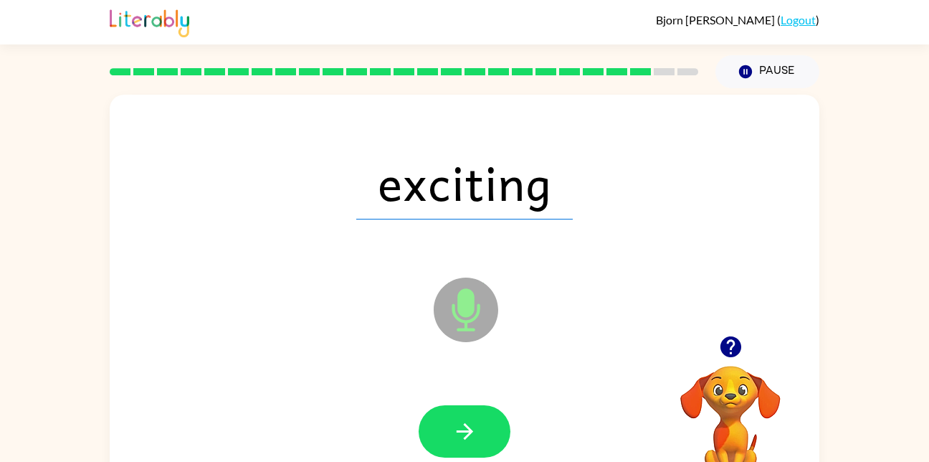
click at [457, 429] on icon "button" at bounding box center [464, 431] width 25 height 25
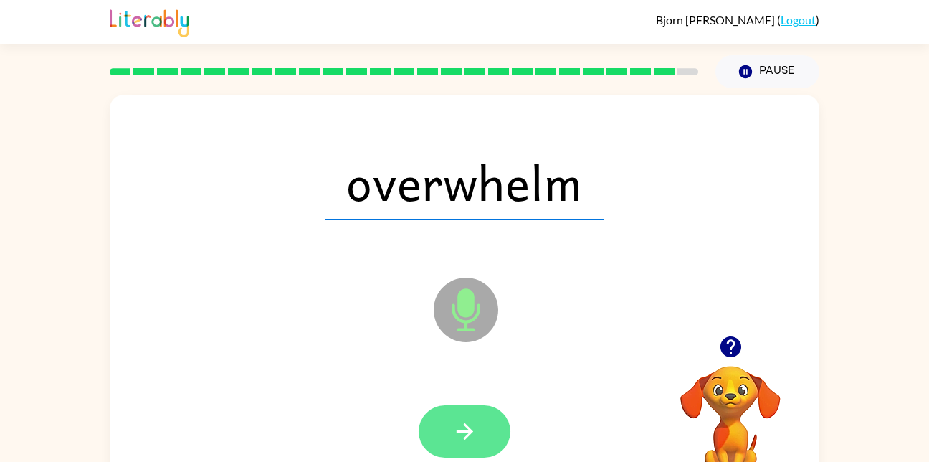
click at [463, 429] on icon "button" at bounding box center [464, 431] width 25 height 25
